Goal: Information Seeking & Learning: Compare options

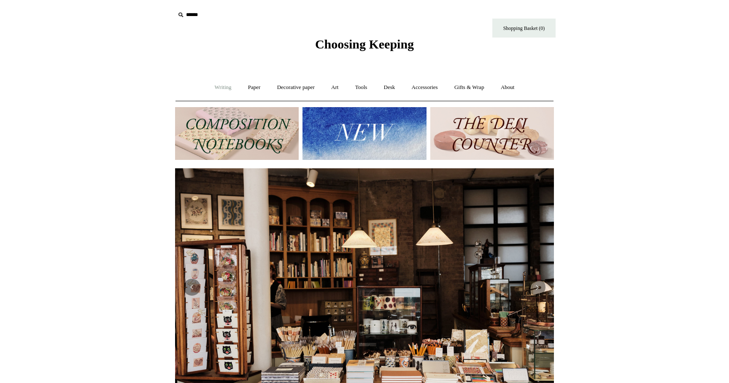
click at [222, 87] on link "Writing +" at bounding box center [223, 87] width 32 height 22
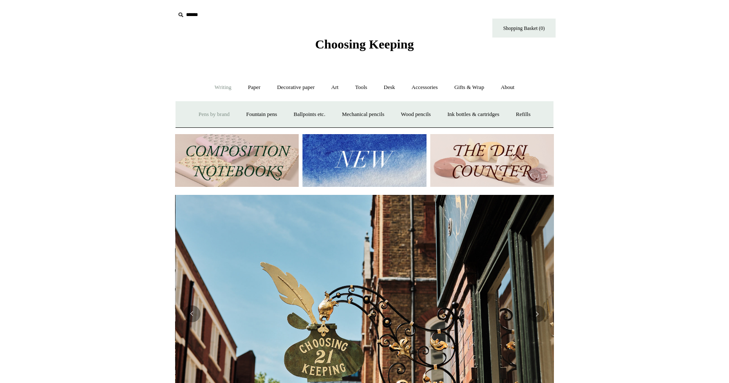
scroll to position [0, 379]
click at [307, 114] on link "Ballpoints etc. +" at bounding box center [309, 114] width 47 height 22
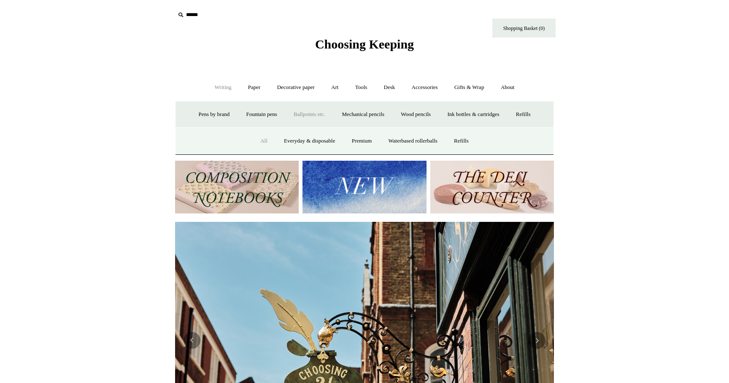
click at [262, 141] on link "All" at bounding box center [264, 141] width 22 height 22
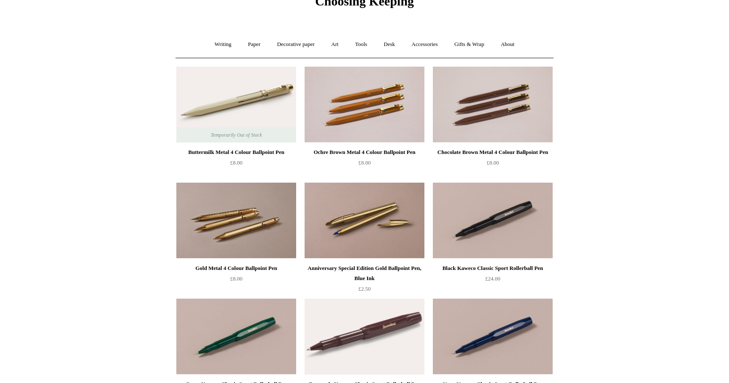
scroll to position [45, 0]
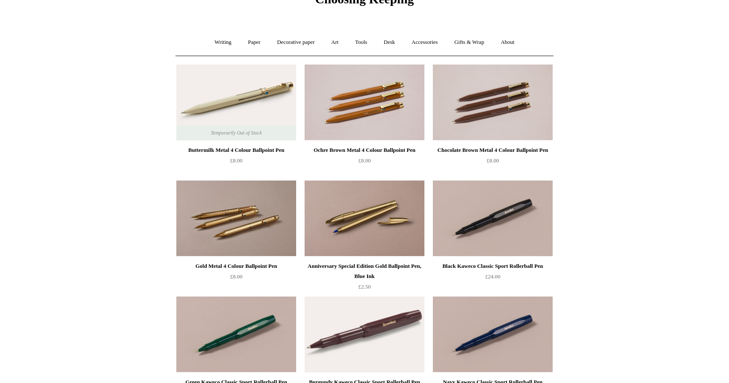
click at [263, 95] on img at bounding box center [236, 103] width 120 height 76
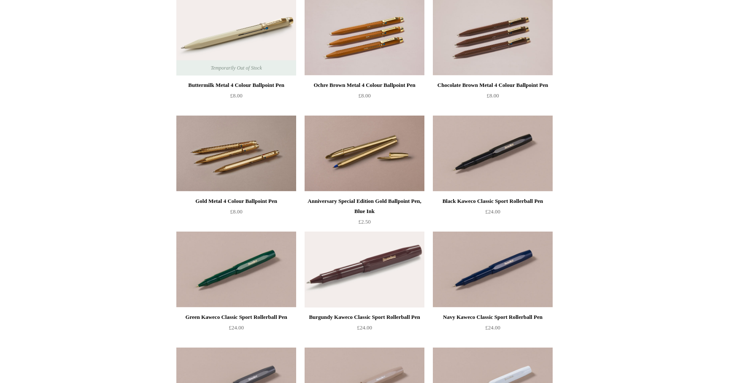
scroll to position [121, 0]
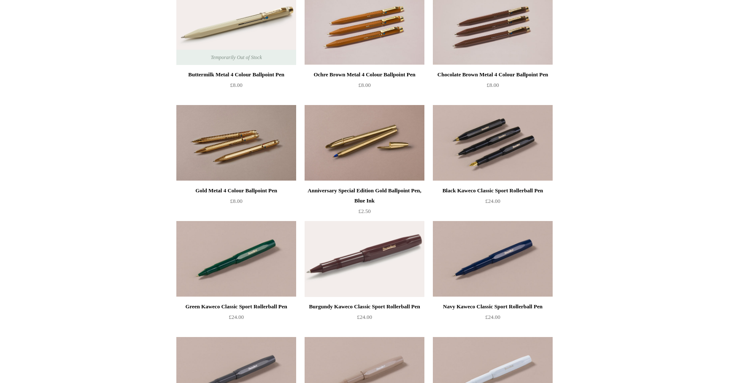
click at [512, 154] on img at bounding box center [493, 143] width 120 height 76
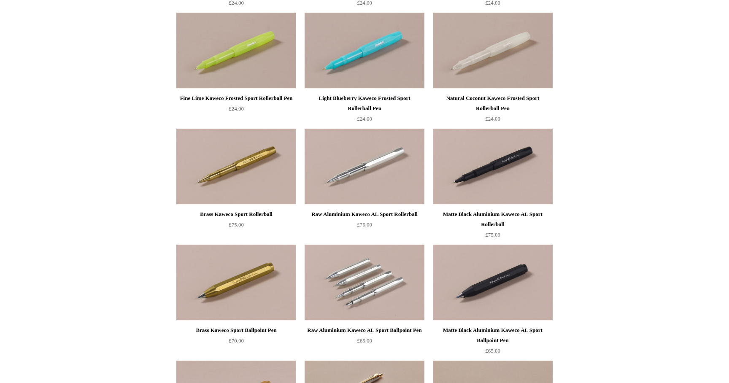
scroll to position [797, 0]
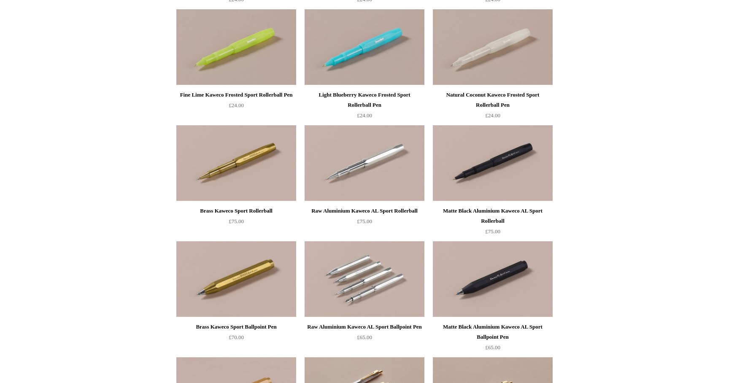
click at [375, 272] on img at bounding box center [365, 279] width 120 height 76
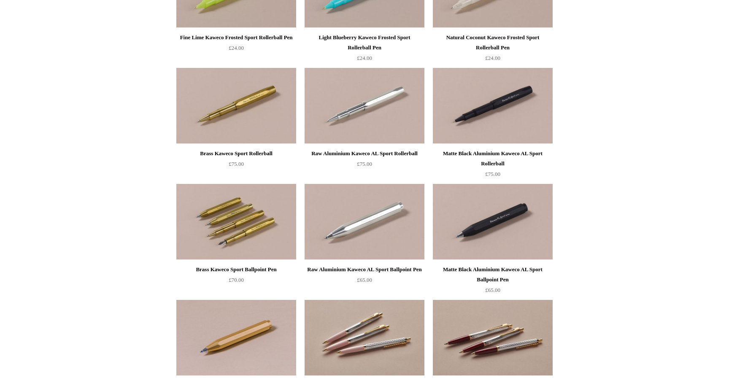
scroll to position [855, 0]
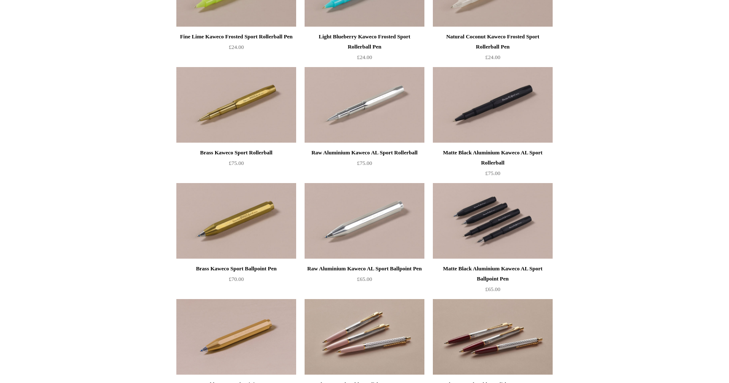
click at [501, 212] on img at bounding box center [493, 221] width 120 height 76
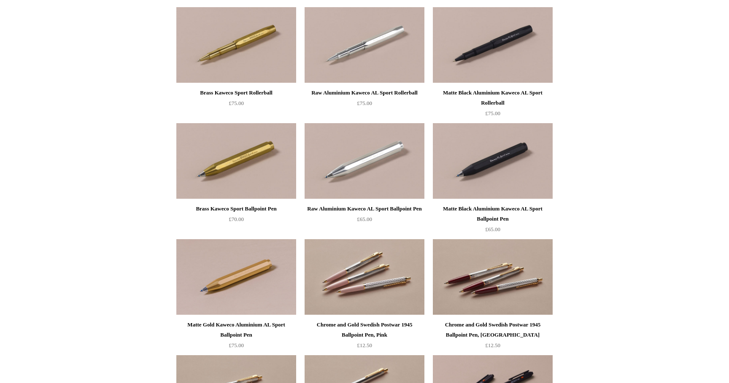
scroll to position [911, 0]
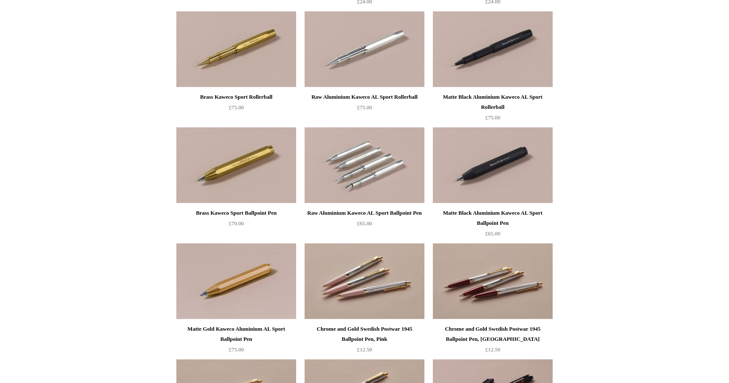
click at [368, 167] on img at bounding box center [365, 165] width 120 height 76
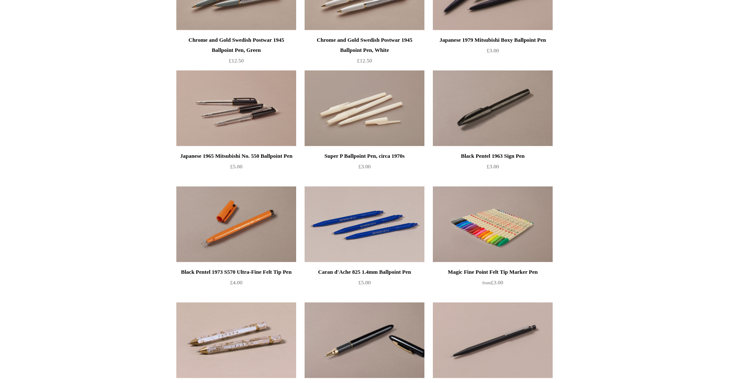
scroll to position [1315, 0]
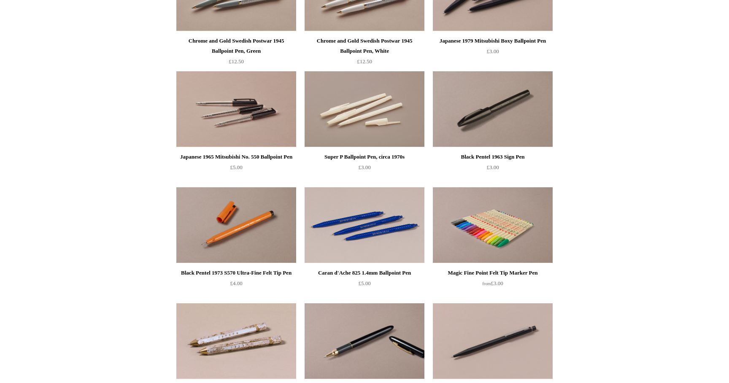
click at [250, 221] on img at bounding box center [236, 225] width 120 height 76
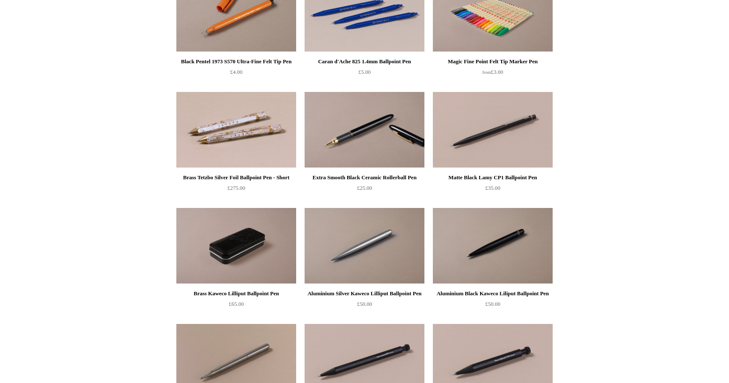
scroll to position [1535, 0]
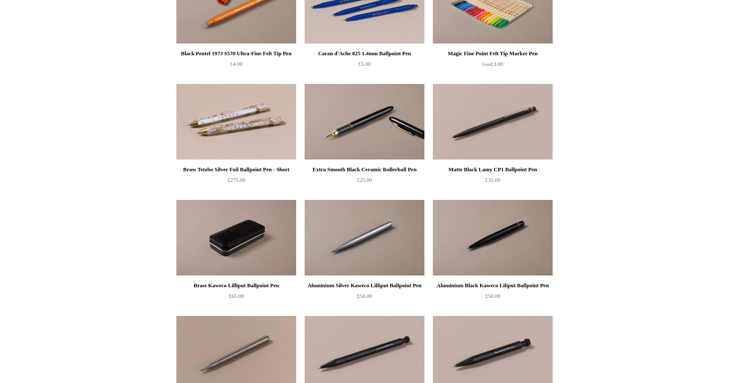
click at [234, 252] on img at bounding box center [236, 238] width 120 height 76
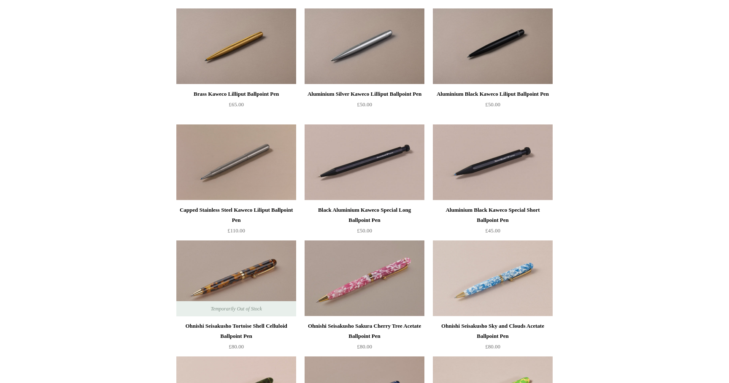
scroll to position [1727, 0]
click at [368, 175] on img at bounding box center [365, 162] width 120 height 76
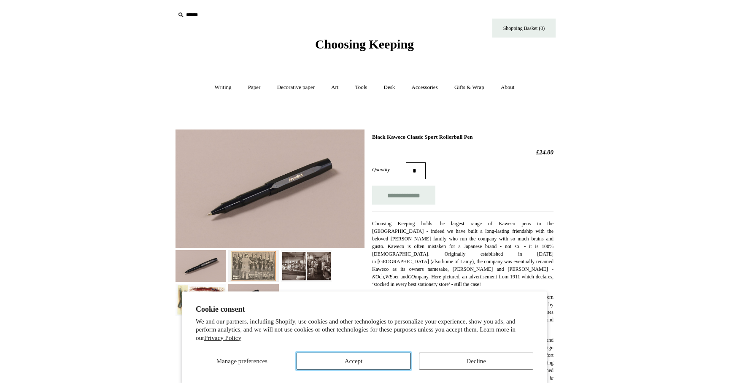
click at [358, 362] on button "Accept" at bounding box center [354, 361] width 114 height 17
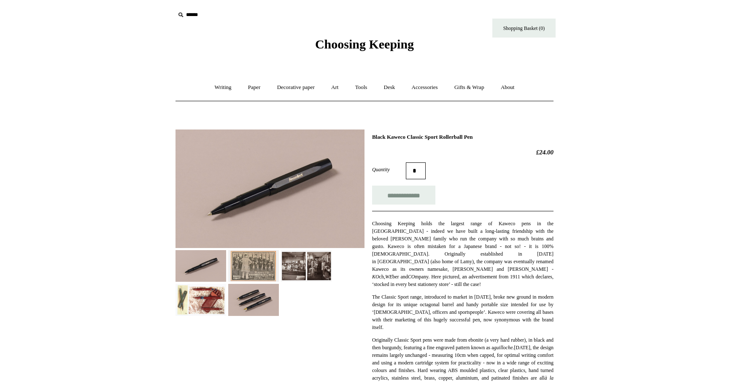
click at [255, 299] on img at bounding box center [253, 300] width 51 height 32
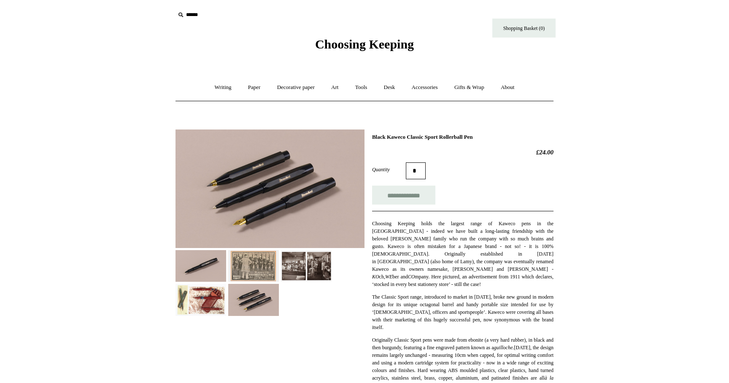
click at [209, 263] on img at bounding box center [201, 266] width 51 height 32
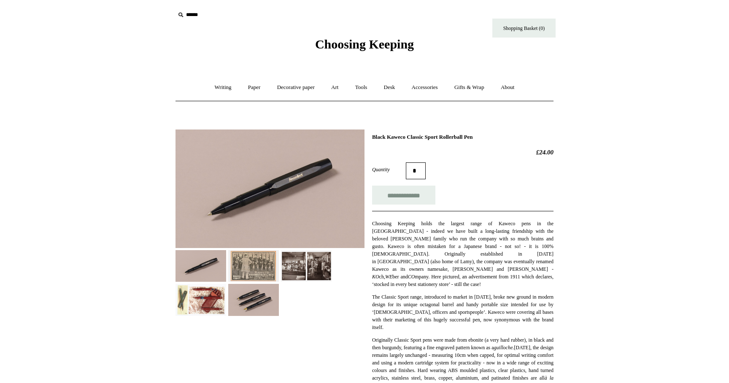
click at [262, 257] on img at bounding box center [253, 266] width 51 height 32
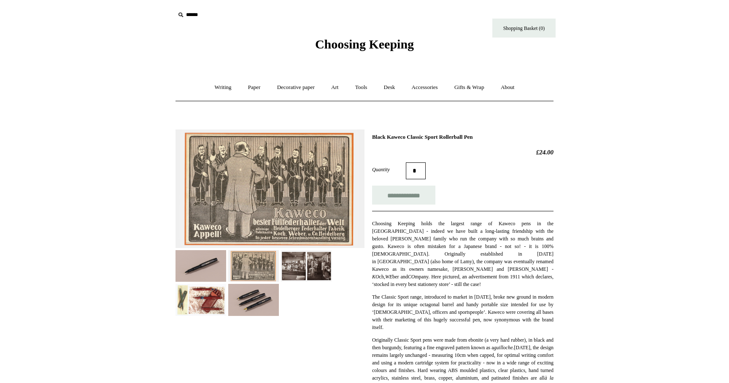
click at [301, 262] on img at bounding box center [306, 266] width 51 height 32
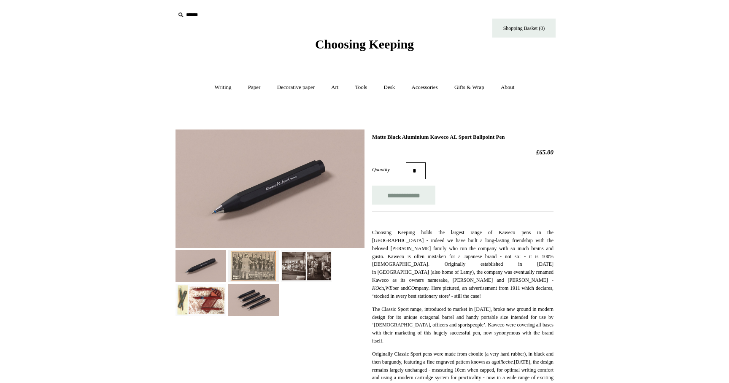
click at [277, 185] on img at bounding box center [270, 189] width 189 height 119
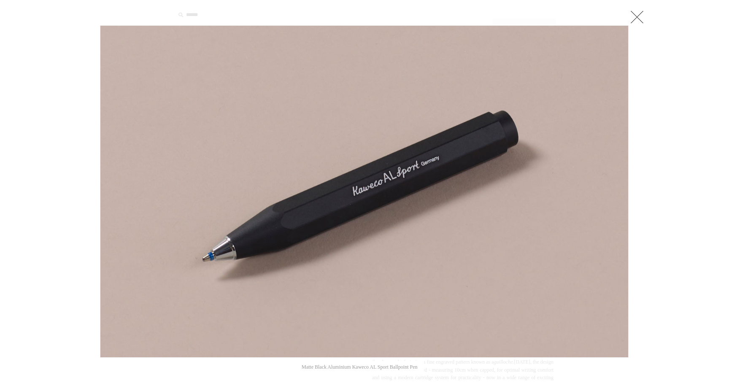
click at [634, 22] on link at bounding box center [637, 16] width 17 height 17
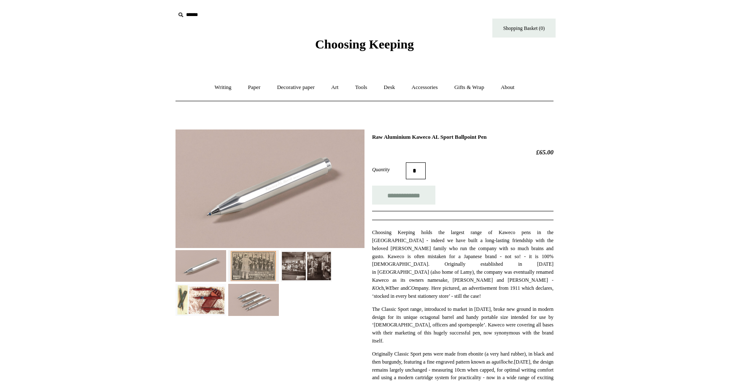
click at [270, 201] on img at bounding box center [270, 189] width 189 height 119
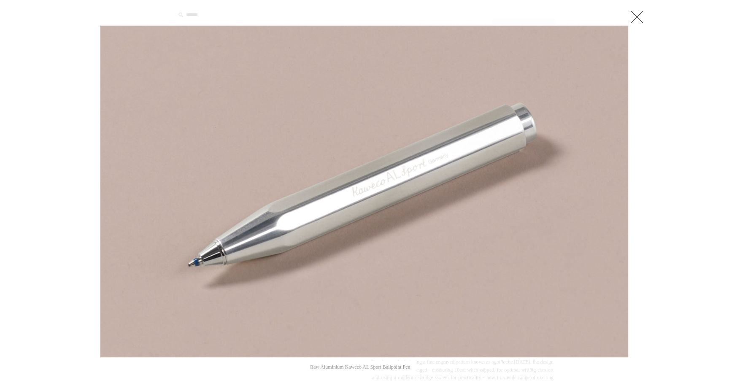
click at [634, 17] on link at bounding box center [637, 16] width 17 height 17
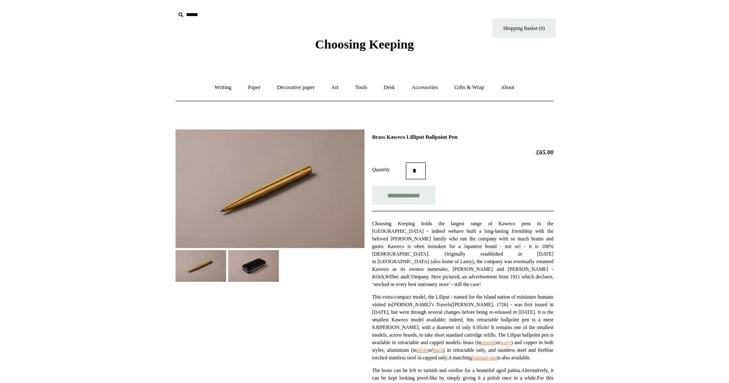
click at [252, 190] on img at bounding box center [270, 189] width 189 height 119
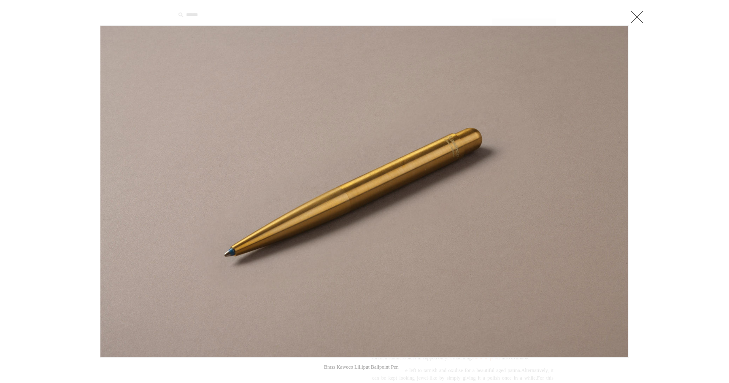
click at [83, 170] on div at bounding box center [364, 382] width 729 height 765
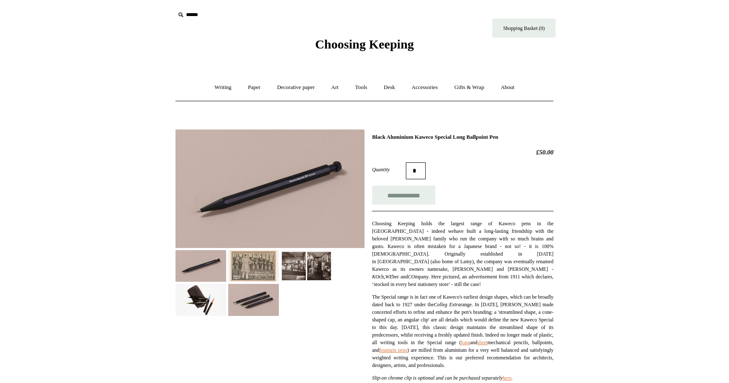
click at [315, 178] on img at bounding box center [270, 189] width 189 height 119
